Goal: Communication & Community: Share content

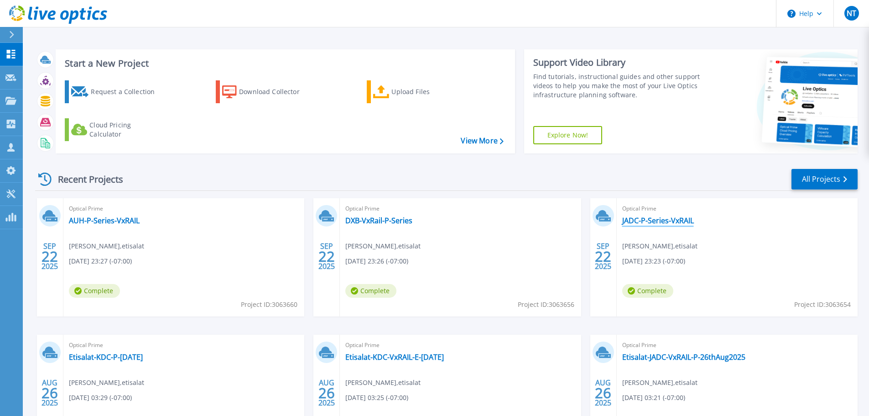
click at [651, 220] on link "JADC-P-Series-VxRAIL" at bounding box center [658, 220] width 72 height 9
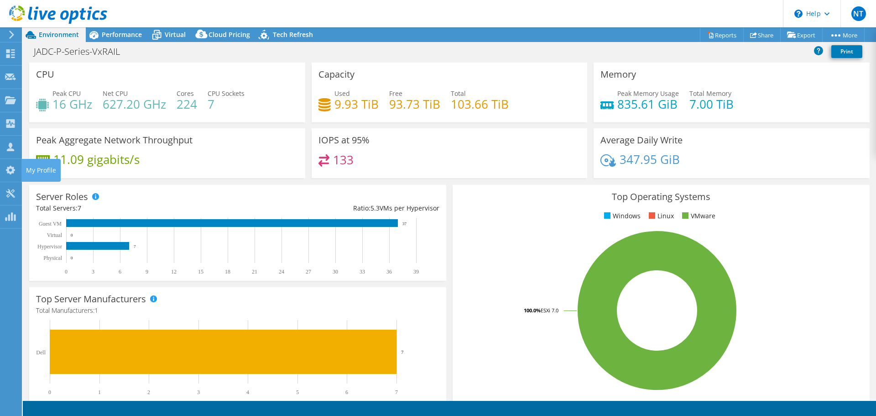
select select "USD"
click at [765, 35] on link "Share" at bounding box center [761, 35] width 37 height 14
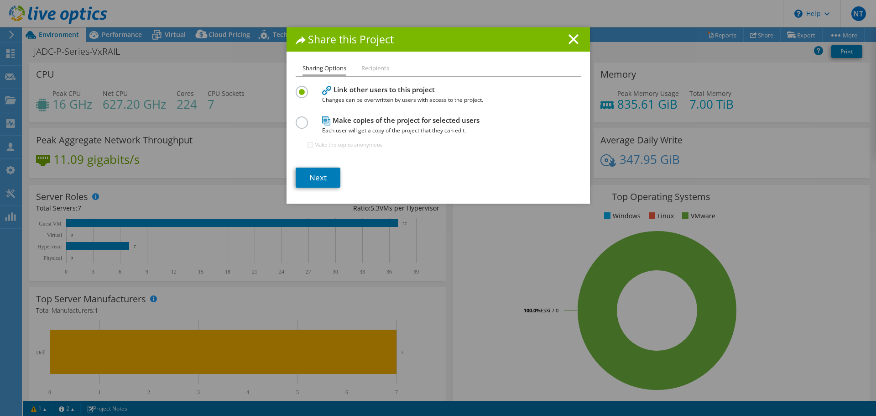
click at [372, 70] on li "Recipients" at bounding box center [375, 68] width 28 height 11
click at [372, 66] on li "Recipients" at bounding box center [375, 68] width 28 height 11
click at [332, 177] on link "Next" at bounding box center [318, 177] width 45 height 20
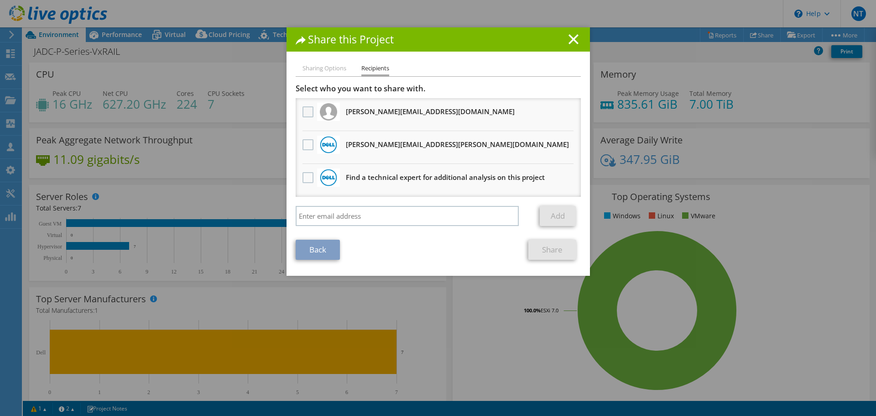
click at [303, 112] on label at bounding box center [309, 111] width 13 height 11
click at [0, 0] on input "checkbox" at bounding box center [0, 0] width 0 height 0
click at [303, 145] on label at bounding box center [309, 144] width 13 height 11
click at [0, 0] on input "checkbox" at bounding box center [0, 0] width 0 height 0
click at [536, 247] on link "Share" at bounding box center [552, 250] width 48 height 20
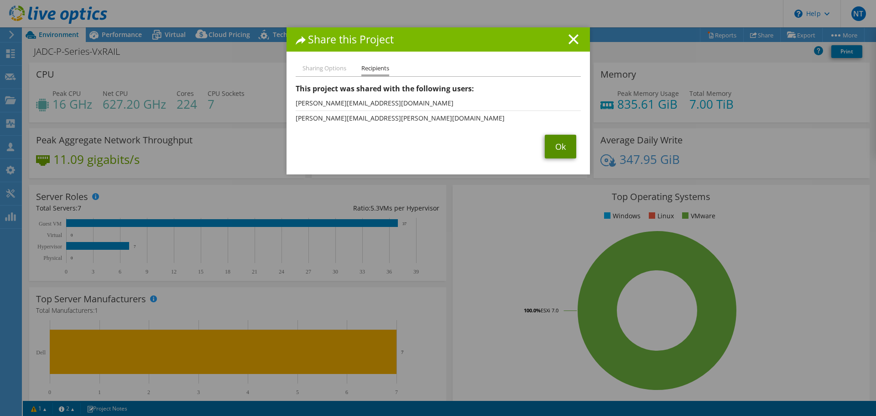
click at [561, 147] on link "Ok" at bounding box center [560, 147] width 31 height 24
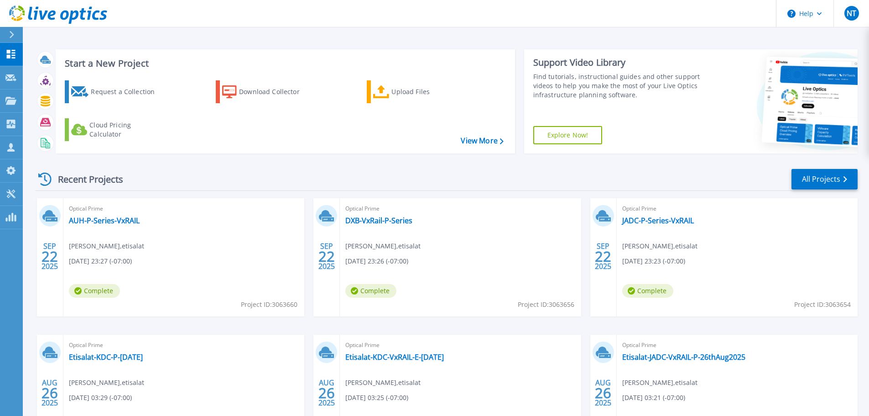
click at [331, 217] on icon at bounding box center [326, 216] width 15 height 14
click at [393, 238] on div "Optical Prime DXB-VxRail-P-Series Najma Tabassum , etisalat 09/21/2025, 23:26 (…" at bounding box center [460, 257] width 241 height 118
click at [386, 221] on link "DXB-VxRail-P-Series" at bounding box center [378, 220] width 67 height 9
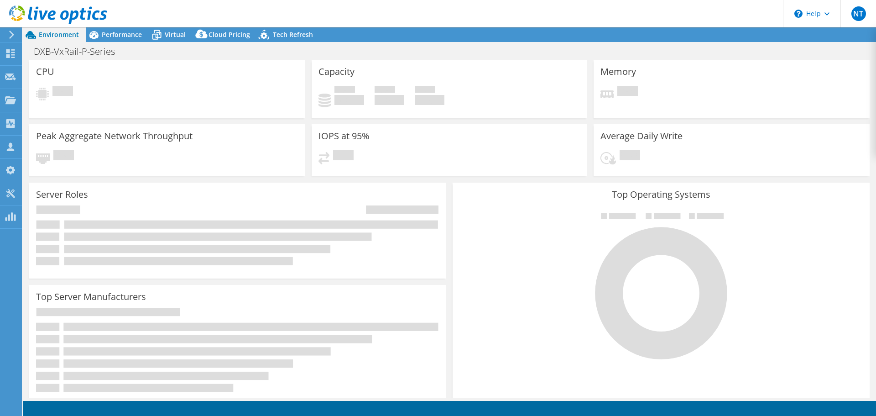
select select "USD"
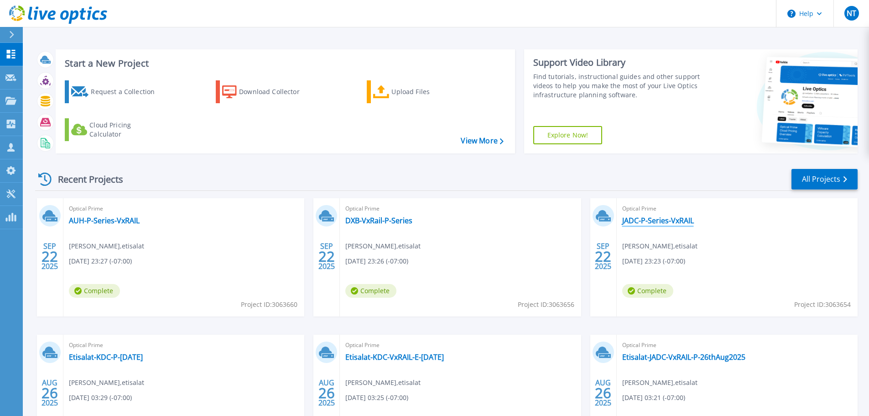
click at [678, 222] on link "JADC-P-Series-VxRAIL" at bounding box center [658, 220] width 72 height 9
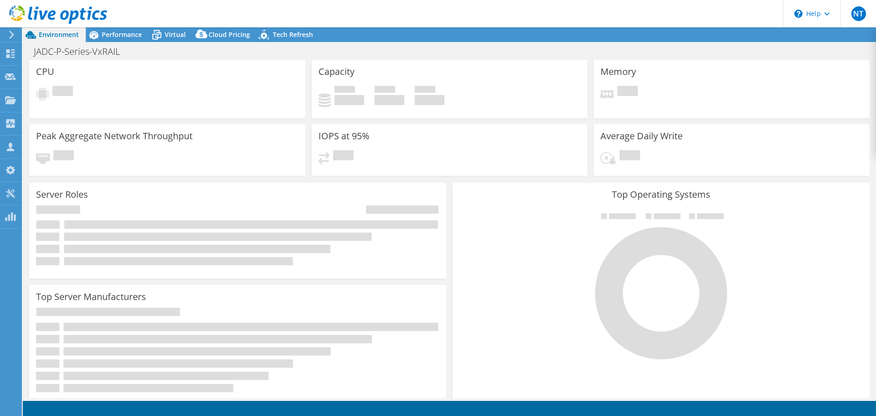
select select "USD"
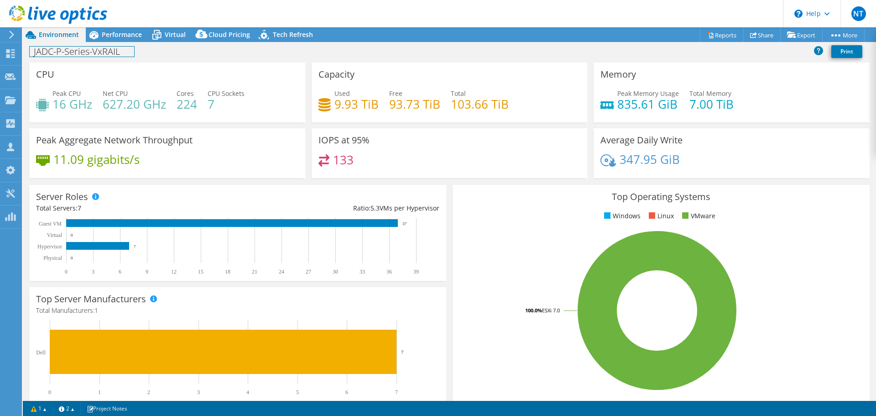
click at [55, 48] on h1 "JADC-P-Series-VxRAIL" at bounding box center [82, 52] width 104 height 10
click at [51, 51] on h1 "JADC-P-Series-VxRAIL" at bounding box center [82, 52] width 104 height 10
drag, startPoint x: 52, startPoint y: 50, endPoint x: 28, endPoint y: 49, distance: 23.7
click at [28, 49] on div "JADC-P-Series-VxRAIL Print" at bounding box center [449, 51] width 853 height 17
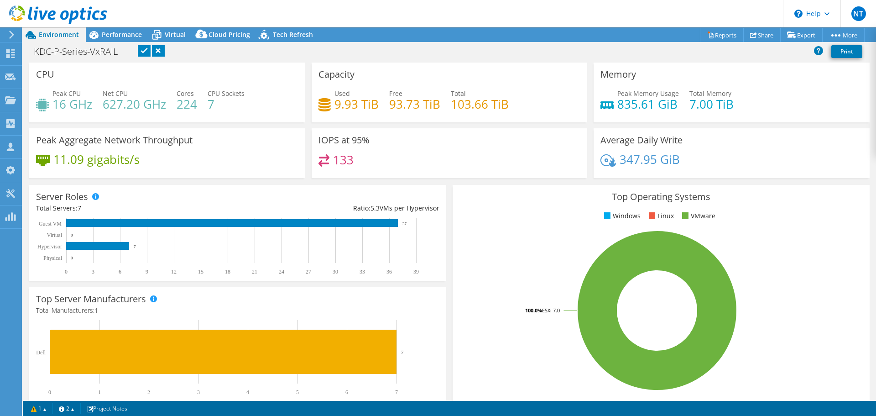
click at [141, 50] on link at bounding box center [144, 50] width 13 height 11
click at [764, 35] on link "Share" at bounding box center [761, 35] width 37 height 14
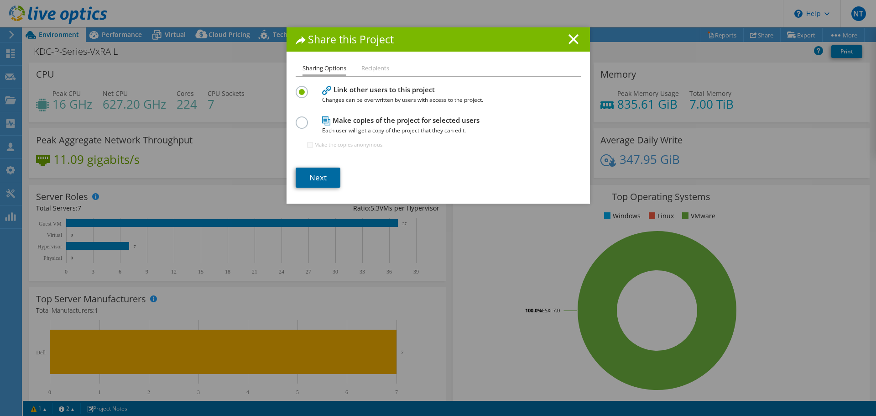
click at [313, 179] on link "Next" at bounding box center [318, 177] width 45 height 20
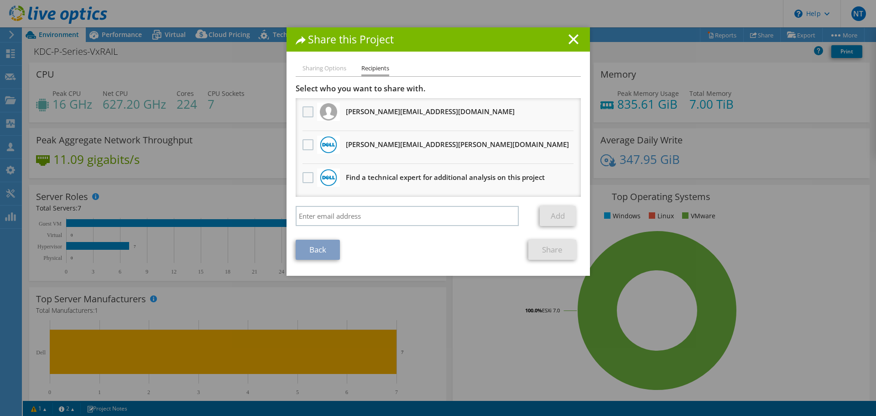
click at [305, 110] on label at bounding box center [309, 111] width 13 height 11
click at [0, 0] on input "checkbox" at bounding box center [0, 0] width 0 height 0
click at [303, 144] on label at bounding box center [309, 144] width 13 height 11
click at [0, 0] on input "checkbox" at bounding box center [0, 0] width 0 height 0
click at [547, 252] on link "Share" at bounding box center [552, 250] width 48 height 20
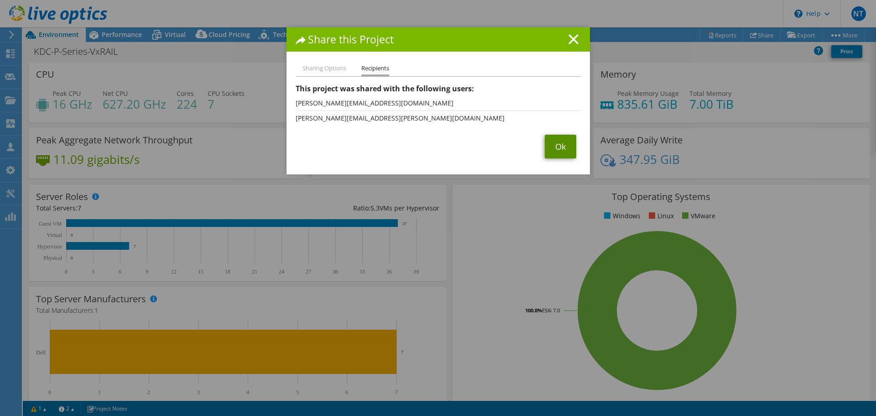
click at [556, 149] on link "Ok" at bounding box center [560, 147] width 31 height 24
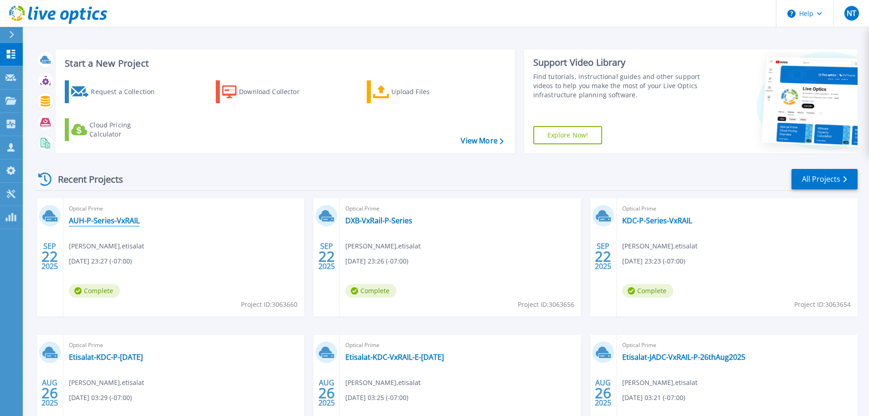
click at [130, 222] on link "AUH-P-Series-VxRAIL" at bounding box center [104, 220] width 71 height 9
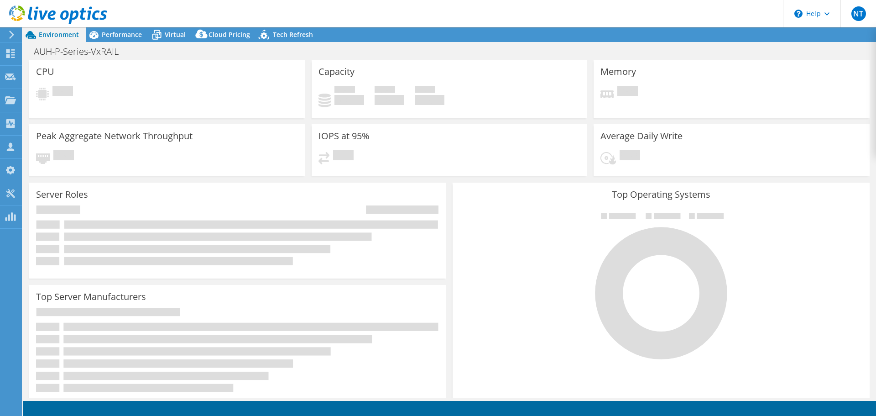
select select "USD"
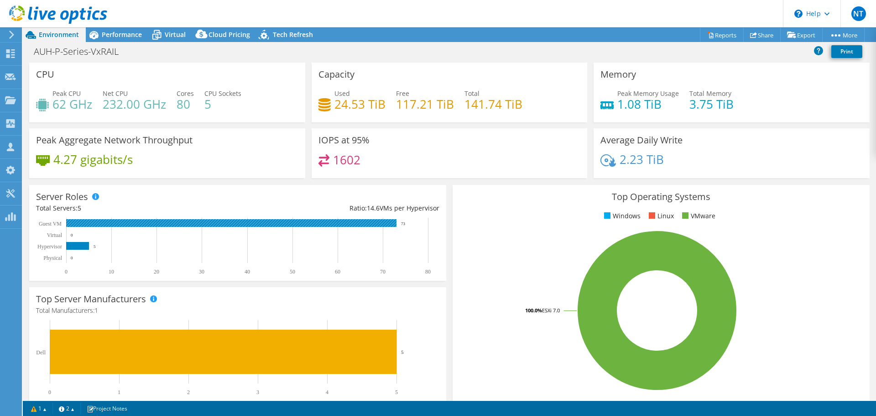
click at [332, 222] on rect at bounding box center [231, 223] width 330 height 8
click at [333, 221] on rect at bounding box center [231, 223] width 330 height 8
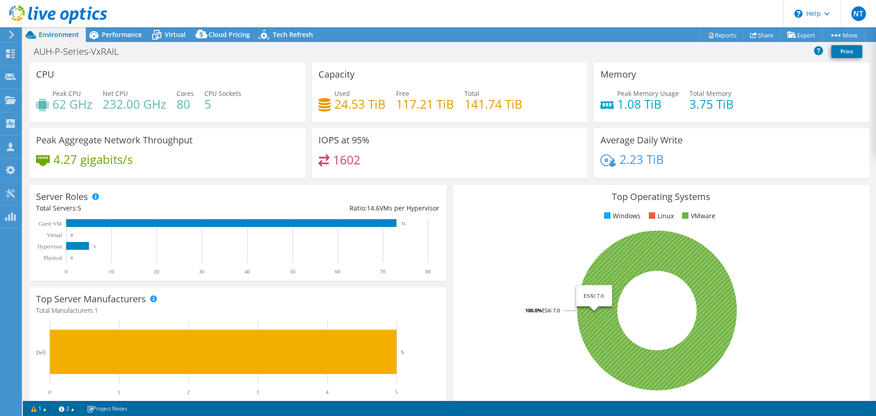
click at [697, 248] on icon at bounding box center [657, 310] width 160 height 160
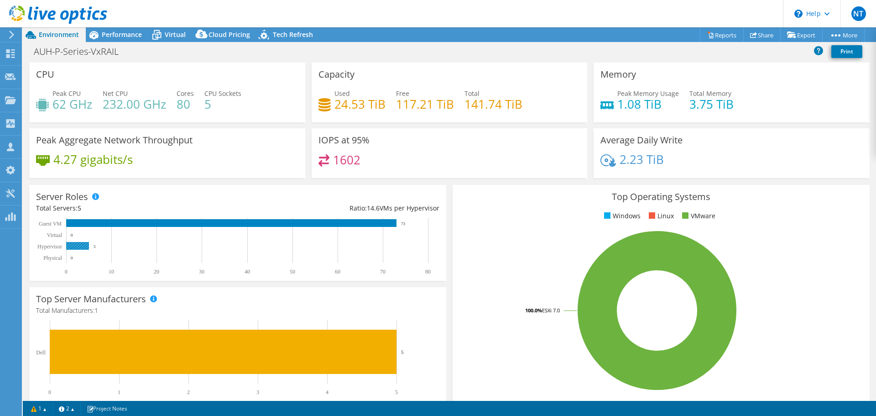
click at [75, 246] on rect at bounding box center [77, 246] width 23 height 8
click at [78, 246] on rect at bounding box center [77, 246] width 23 height 8
click at [76, 248] on rect at bounding box center [77, 246] width 23 height 8
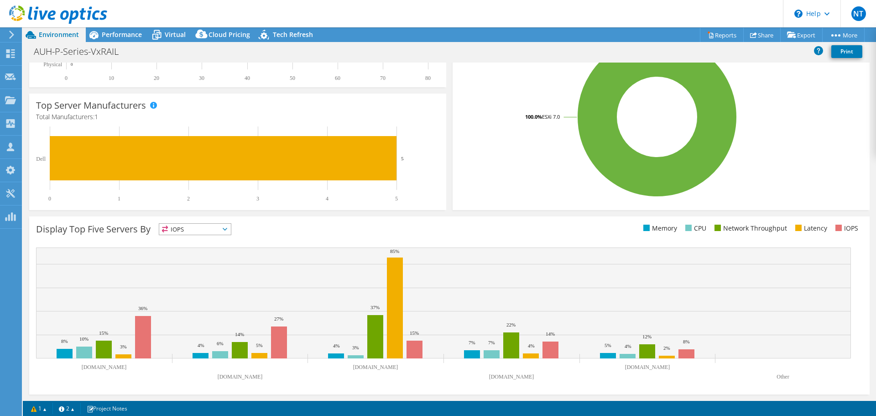
click at [177, 230] on span "IOPS" at bounding box center [195, 229] width 72 height 11
click at [495, 128] on rect at bounding box center [657, 117] width 395 height 160
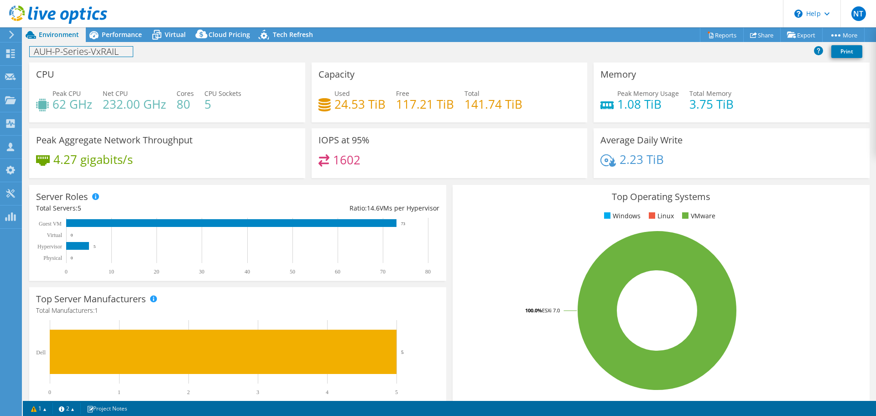
click at [77, 47] on h1 "AUH-P-Series-VxRAIL" at bounding box center [81, 52] width 103 height 10
click at [57, 49] on h1 "AUH-P-Series-VxRAIL" at bounding box center [81, 52] width 103 height 10
click at [143, 52] on link at bounding box center [144, 50] width 13 height 11
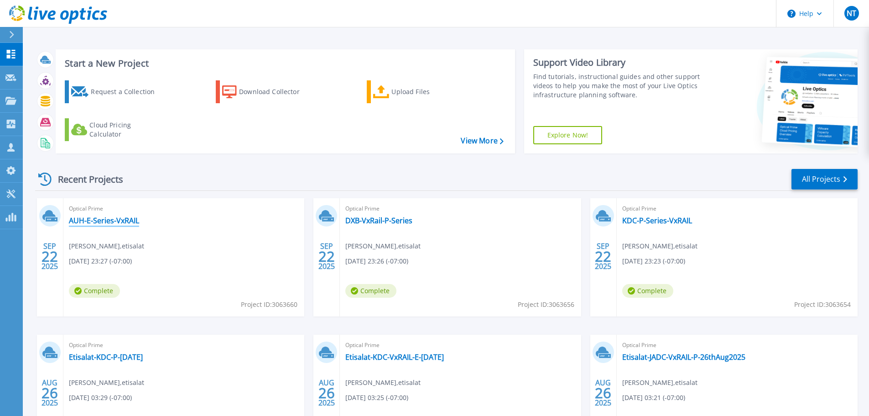
click at [110, 219] on link "AUH-E-Series-VxRAIL" at bounding box center [104, 220] width 70 height 9
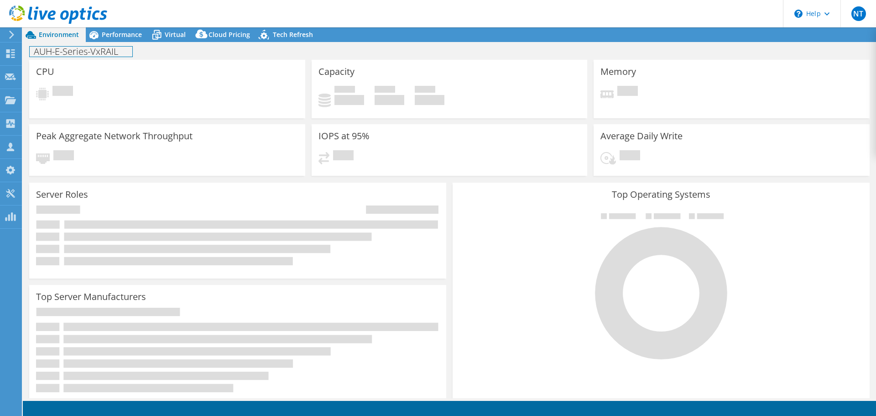
click at [55, 52] on h1 "AUH-E-Series-VxRAIL" at bounding box center [81, 52] width 103 height 10
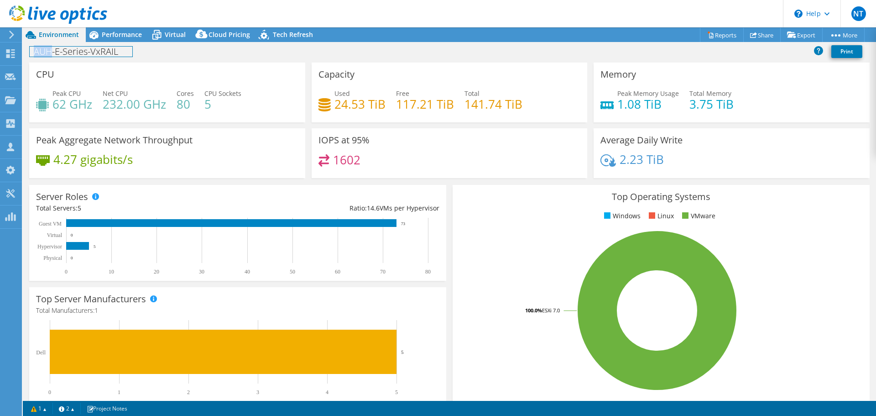
click at [29, 48] on div "AUH-E-Series-VxRAIL Print" at bounding box center [449, 51] width 853 height 17
click at [157, 63] on div "CPU Peak CPU 62 GHz Net CPU 232.00 GHz Cores 80 CPU Sockets 5" at bounding box center [167, 93] width 276 height 60
click at [51, 52] on h1 "AUH-E-Series-VxRAIL" at bounding box center [81, 52] width 103 height 10
click at [49, 51] on h1 "AUH-E-Series-VxRAIL" at bounding box center [81, 52] width 103 height 10
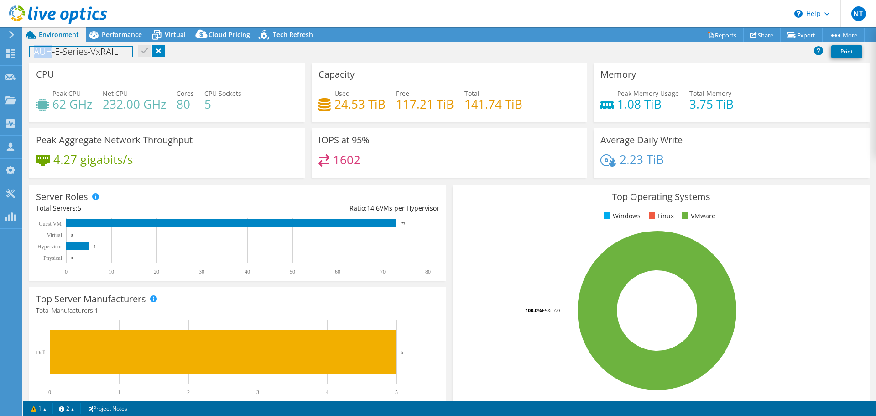
drag, startPoint x: 52, startPoint y: 51, endPoint x: 31, endPoint y: 51, distance: 20.5
click at [31, 51] on h1 "AUH-E-Series-VxRAIL" at bounding box center [81, 52] width 103 height 10
click at [143, 49] on link at bounding box center [143, 50] width 13 height 11
click at [752, 36] on icon at bounding box center [753, 34] width 7 height 7
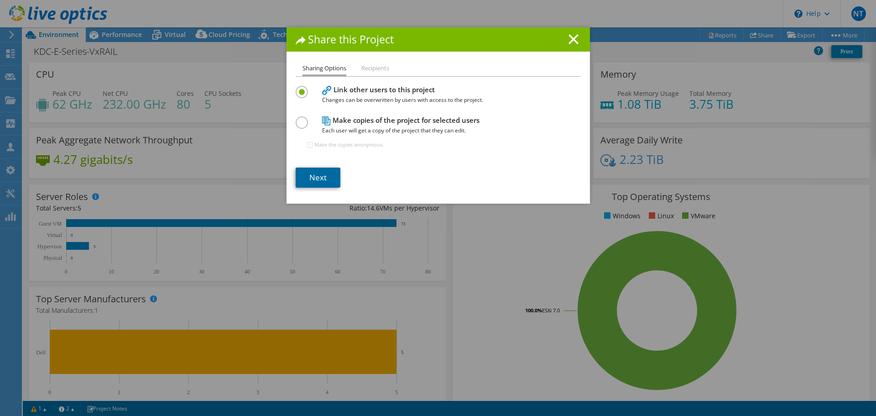
click at [315, 176] on link "Next" at bounding box center [318, 177] width 45 height 20
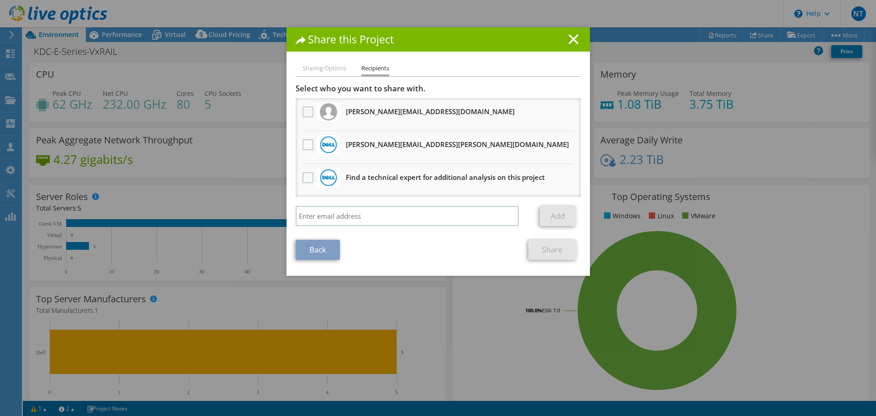
click at [307, 113] on label at bounding box center [309, 111] width 13 height 11
click at [0, 0] on input "checkbox" at bounding box center [0, 0] width 0 height 0
click at [303, 143] on label at bounding box center [309, 144] width 13 height 11
click at [0, 0] on input "checkbox" at bounding box center [0, 0] width 0 height 0
click at [540, 252] on link "Share" at bounding box center [552, 250] width 48 height 20
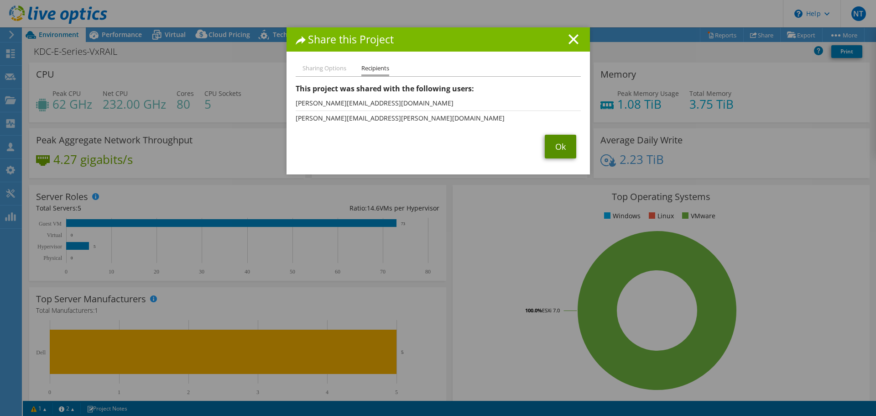
click at [560, 142] on link "Ok" at bounding box center [560, 147] width 31 height 24
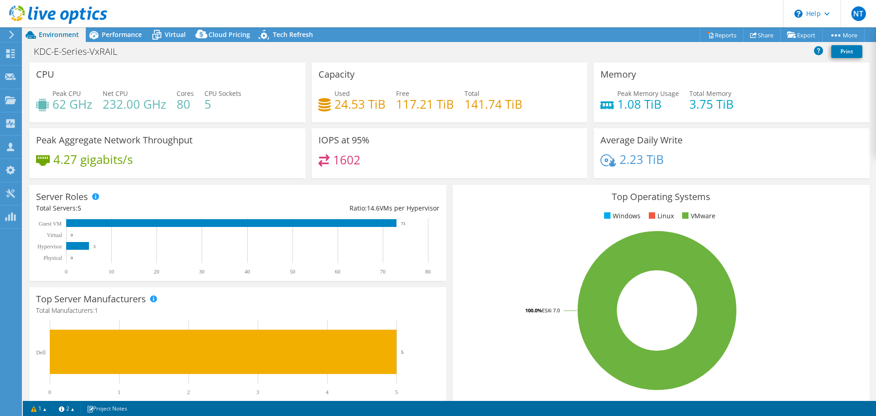
click at [10, 37] on icon at bounding box center [11, 35] width 7 height 8
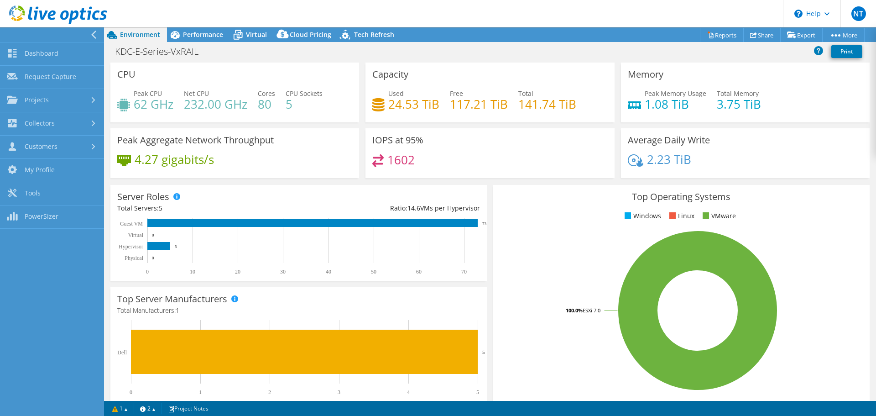
click at [186, 65] on div "CPU Peak CPU 62 GHz Net CPU 232.00 GHz Cores 80 CPU Sockets 5" at bounding box center [234, 93] width 249 height 60
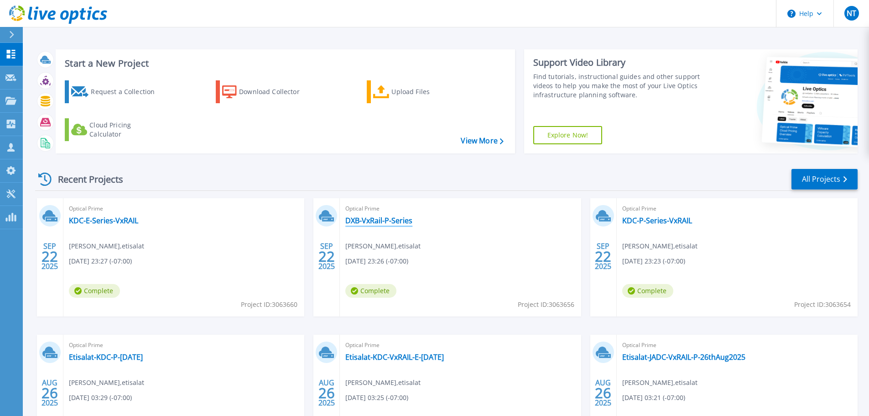
click at [401, 219] on link "DXB-VxRail-P-Series" at bounding box center [378, 220] width 67 height 9
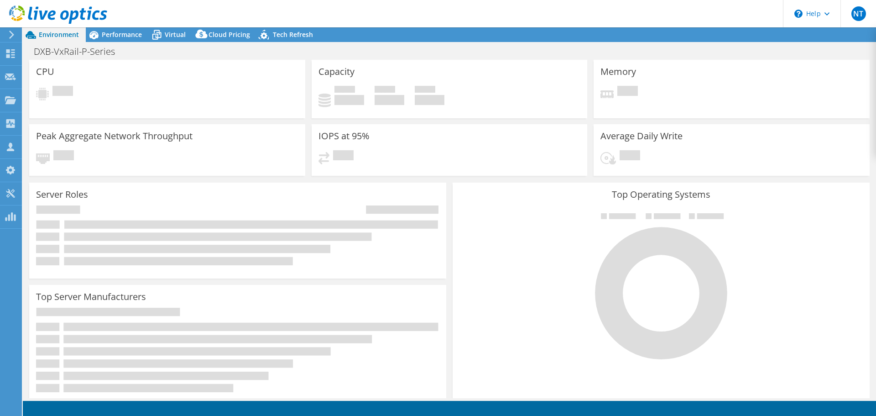
select select "USD"
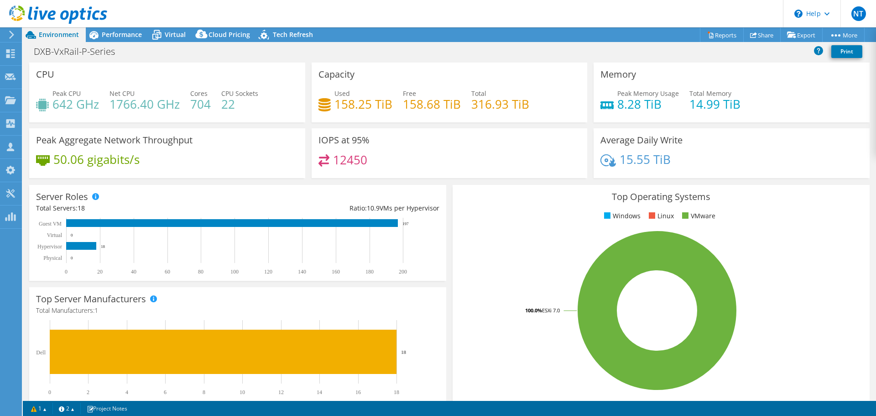
click at [500, 218] on ul "Windows Linux VMware" at bounding box center [661, 216] width 403 height 10
click at [756, 33] on link "Share" at bounding box center [761, 35] width 37 height 14
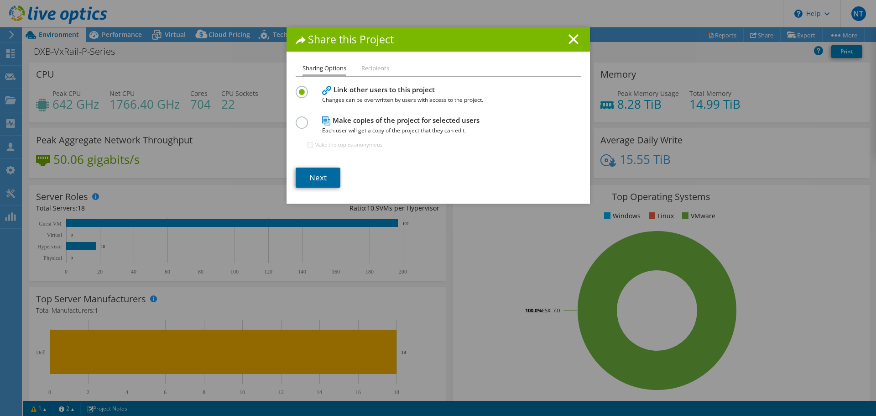
click at [317, 178] on link "Next" at bounding box center [318, 177] width 45 height 20
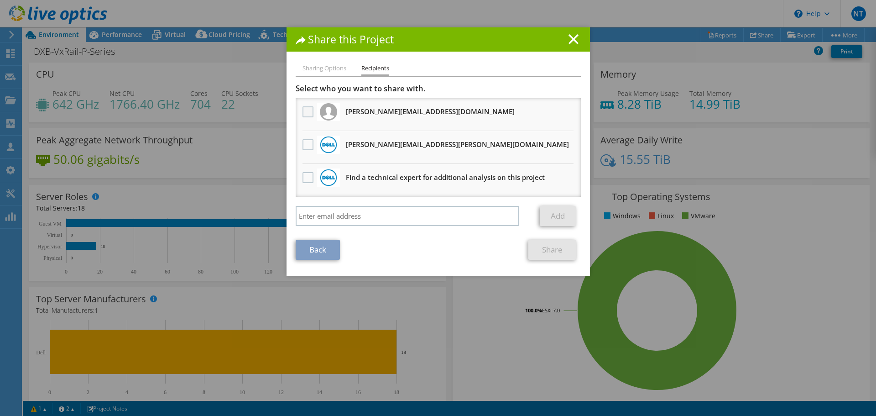
click at [303, 113] on label at bounding box center [309, 111] width 13 height 11
click at [0, 0] on input "checkbox" at bounding box center [0, 0] width 0 height 0
click at [300, 147] on div at bounding box center [308, 145] width 16 height 19
click at [306, 143] on label at bounding box center [309, 144] width 13 height 11
click at [0, 0] on input "checkbox" at bounding box center [0, 0] width 0 height 0
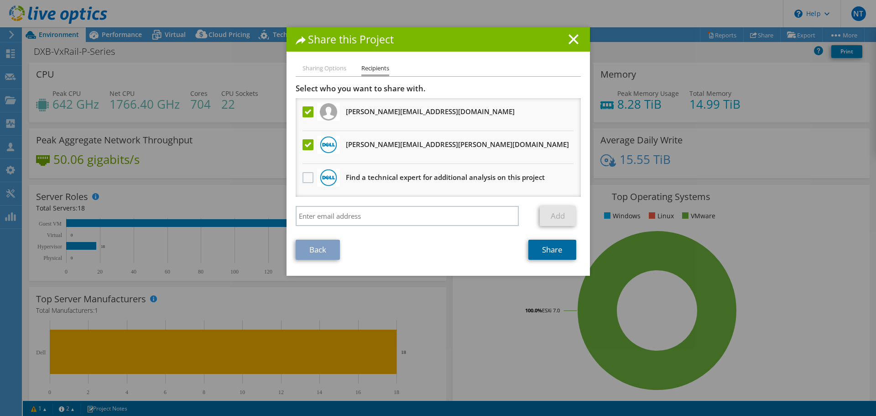
click at [559, 249] on link "Share" at bounding box center [552, 250] width 48 height 20
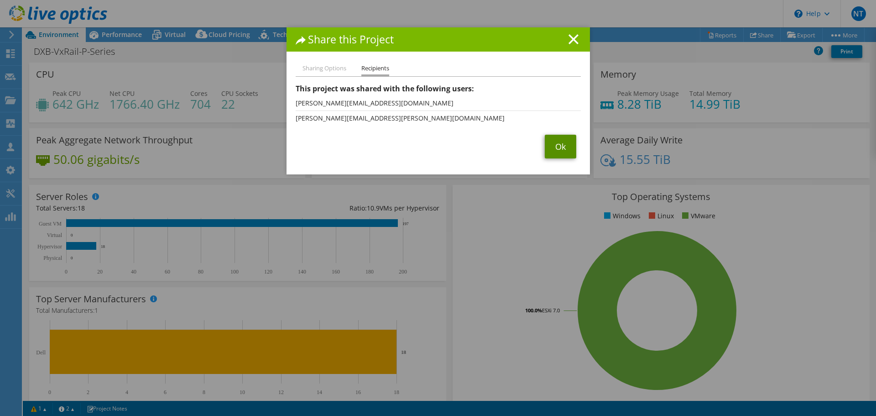
click at [563, 152] on link "Ok" at bounding box center [560, 147] width 31 height 24
